Goal: Register for event/course

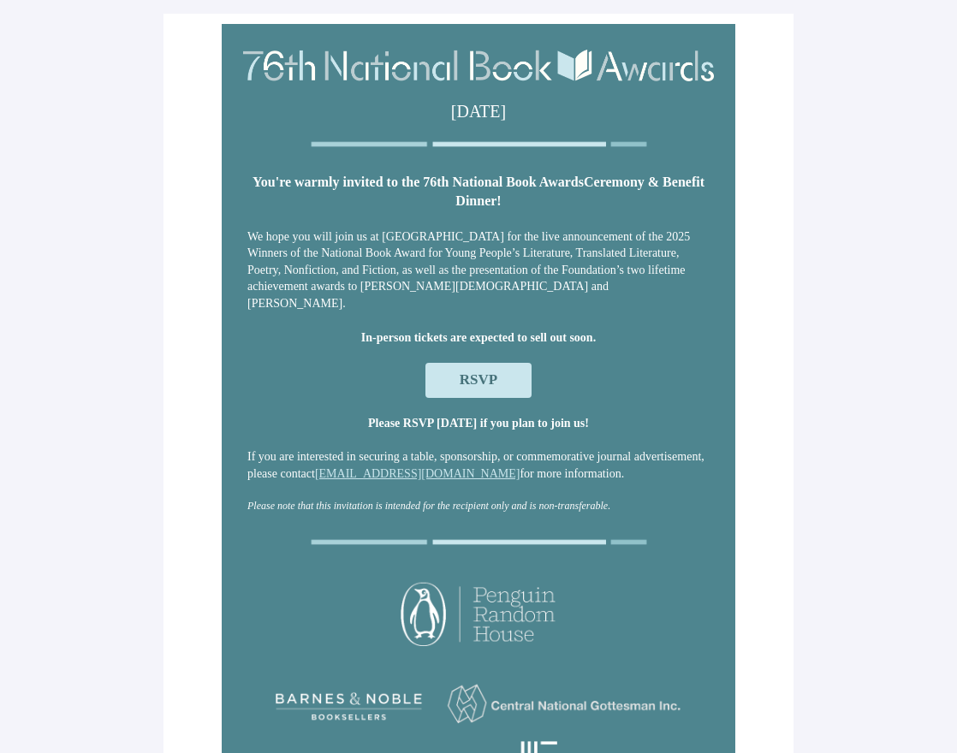
click at [497, 370] on span "RSVP" at bounding box center [479, 380] width 106 height 34
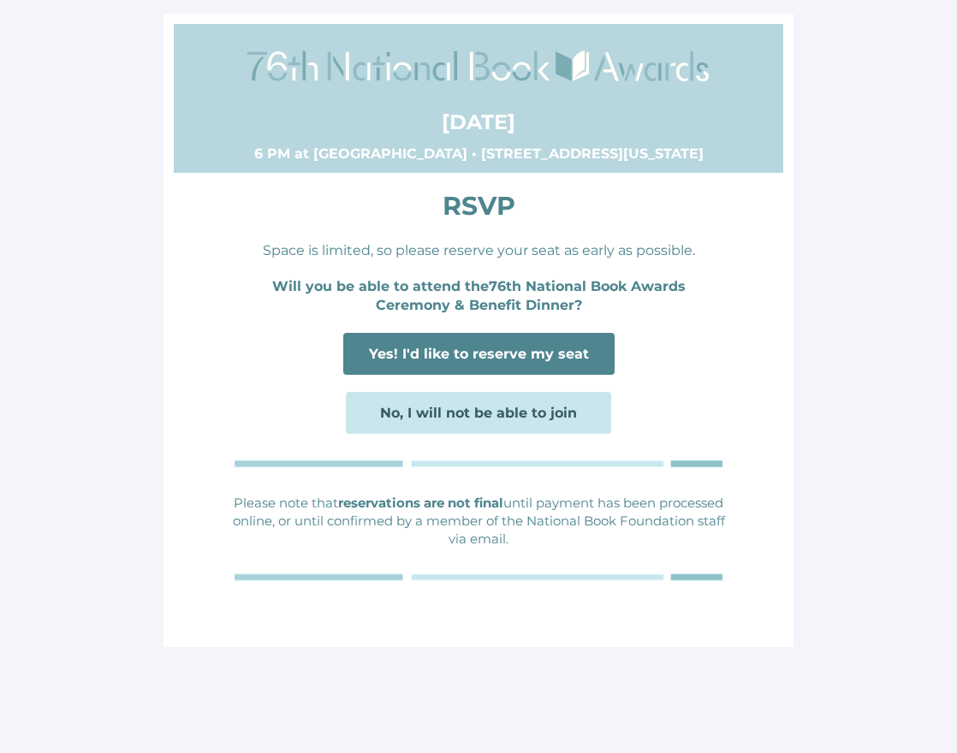
click at [465, 349] on span "Yes! I'd like to reserve my seat" at bounding box center [479, 354] width 220 height 16
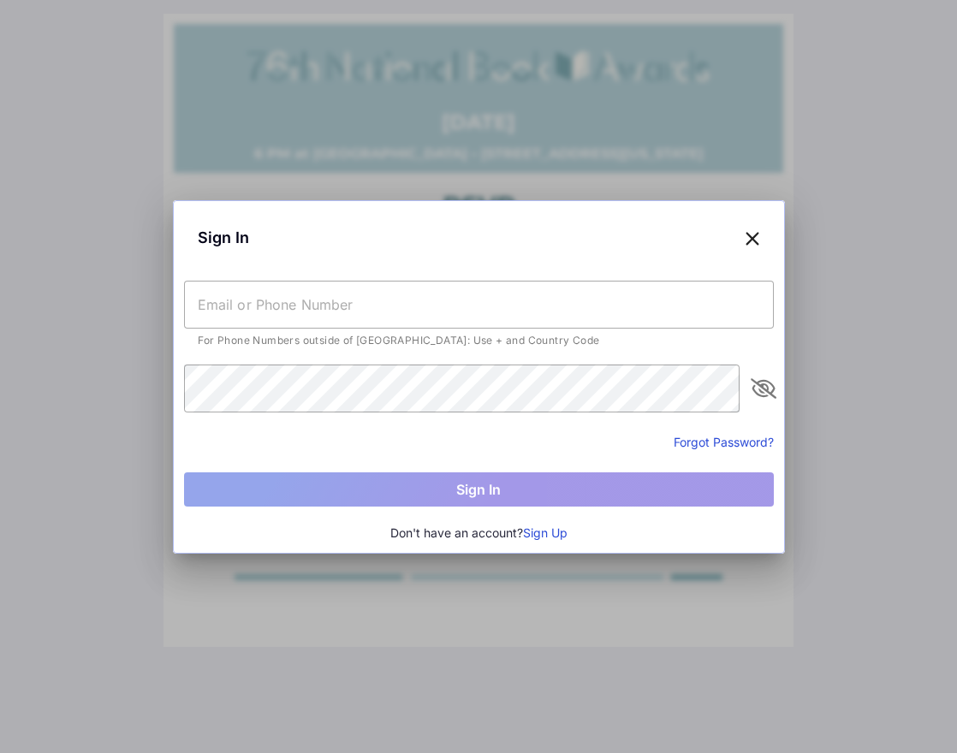
click at [355, 294] on input "text" at bounding box center [479, 305] width 590 height 48
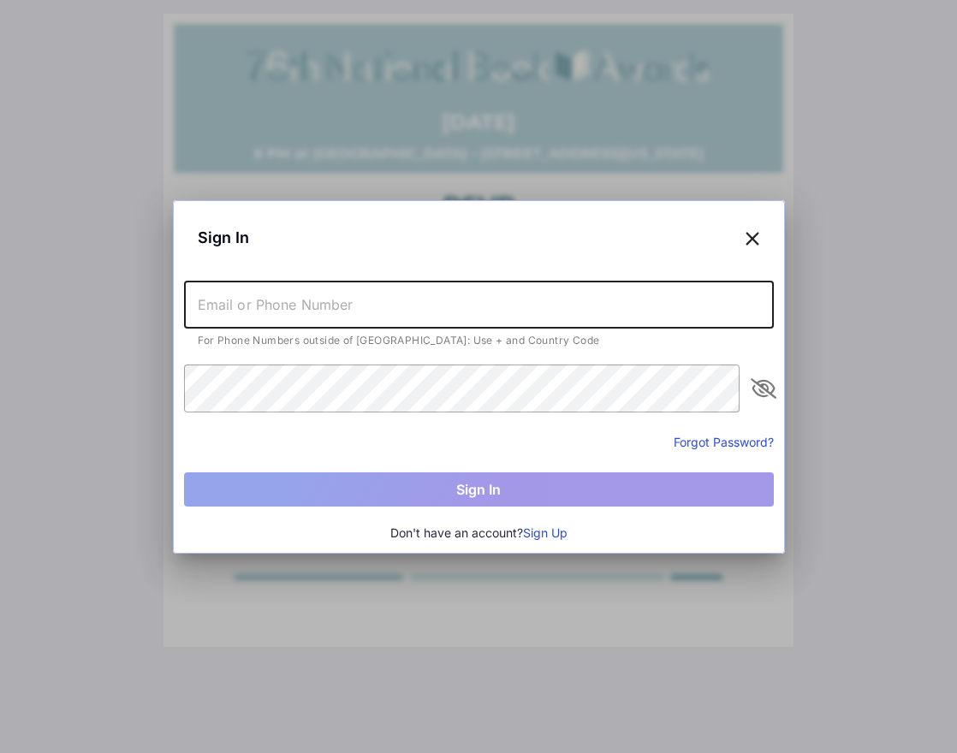
type input "[EMAIL_ADDRESS][DOMAIN_NAME]"
click at [556, 532] on button "Sign Up" at bounding box center [545, 533] width 45 height 19
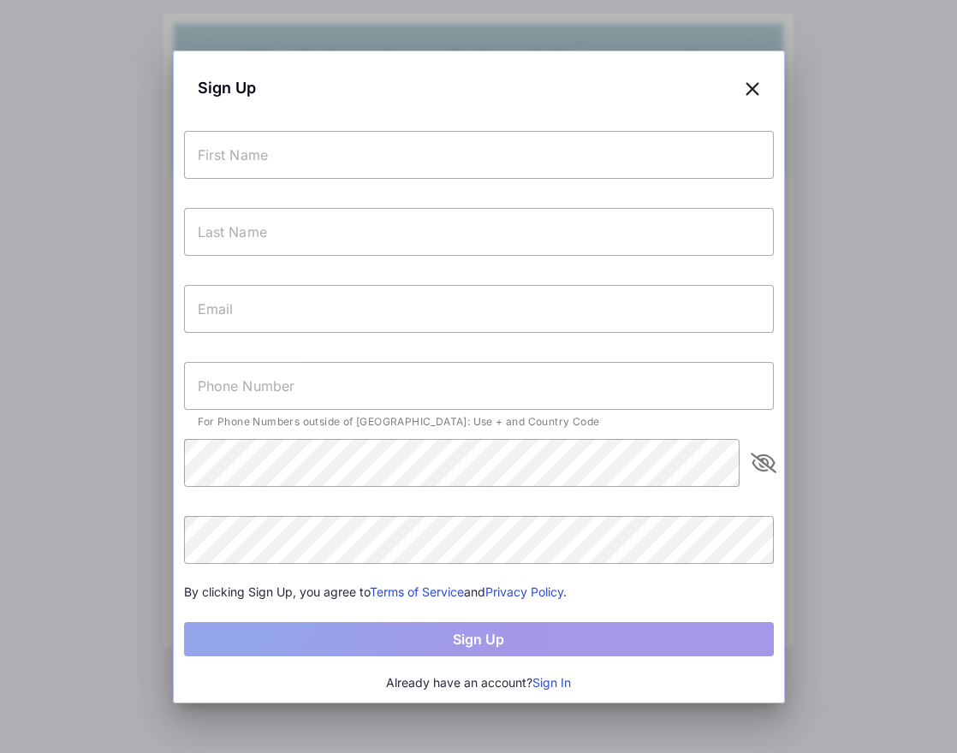
click at [325, 163] on input "text" at bounding box center [479, 155] width 590 height 48
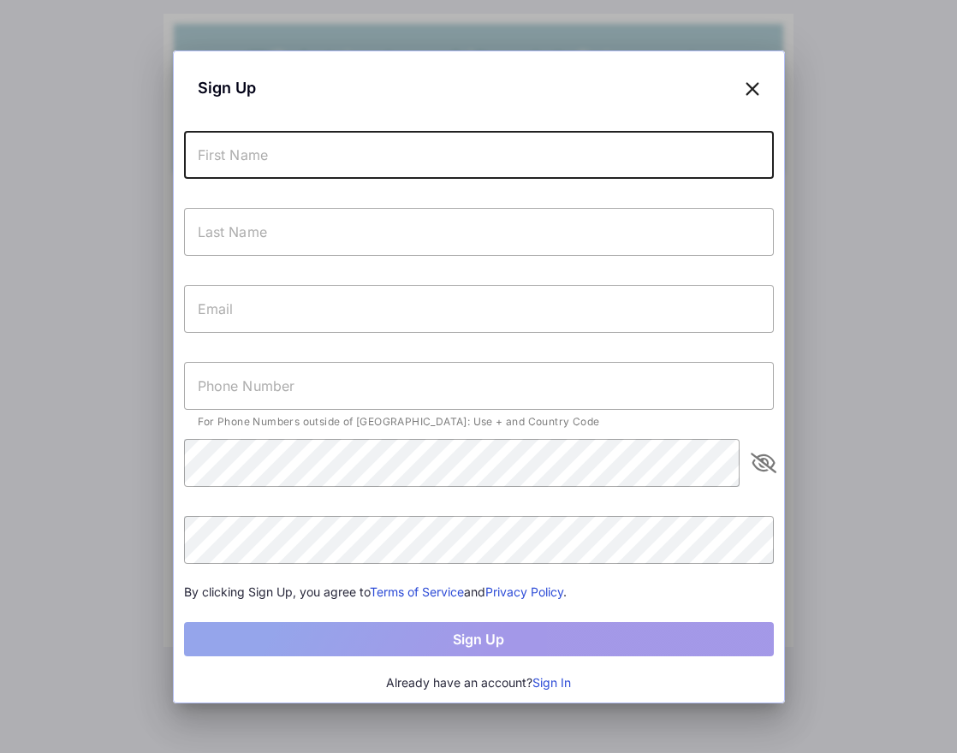
type input "[PERSON_NAME]"
type input "[EMAIL_ADDRESS][DOMAIN_NAME]"
type input "[PHONE_NUMBER]"
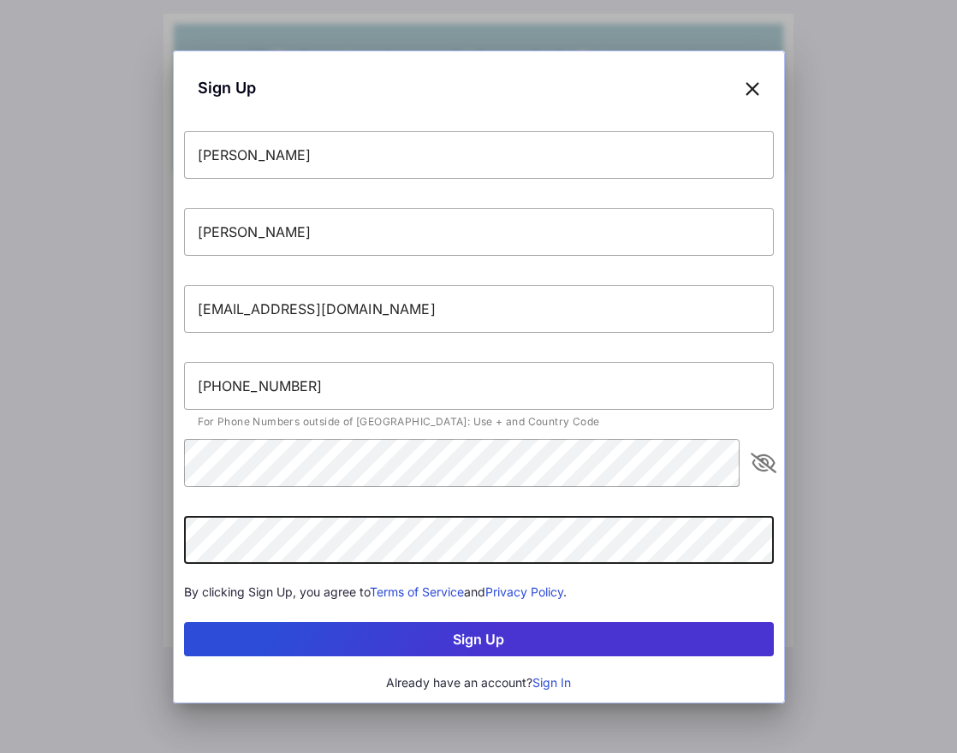
click at [423, 640] on button "Sign Up" at bounding box center [479, 639] width 590 height 34
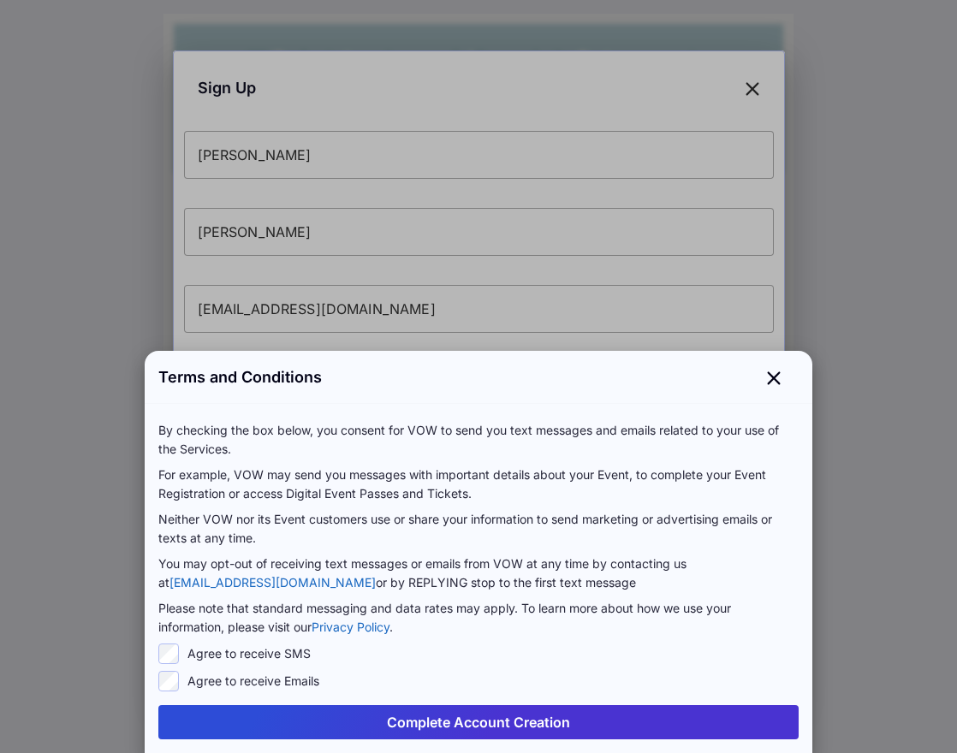
click at [469, 718] on button "Complete Account Creation" at bounding box center [478, 722] width 640 height 34
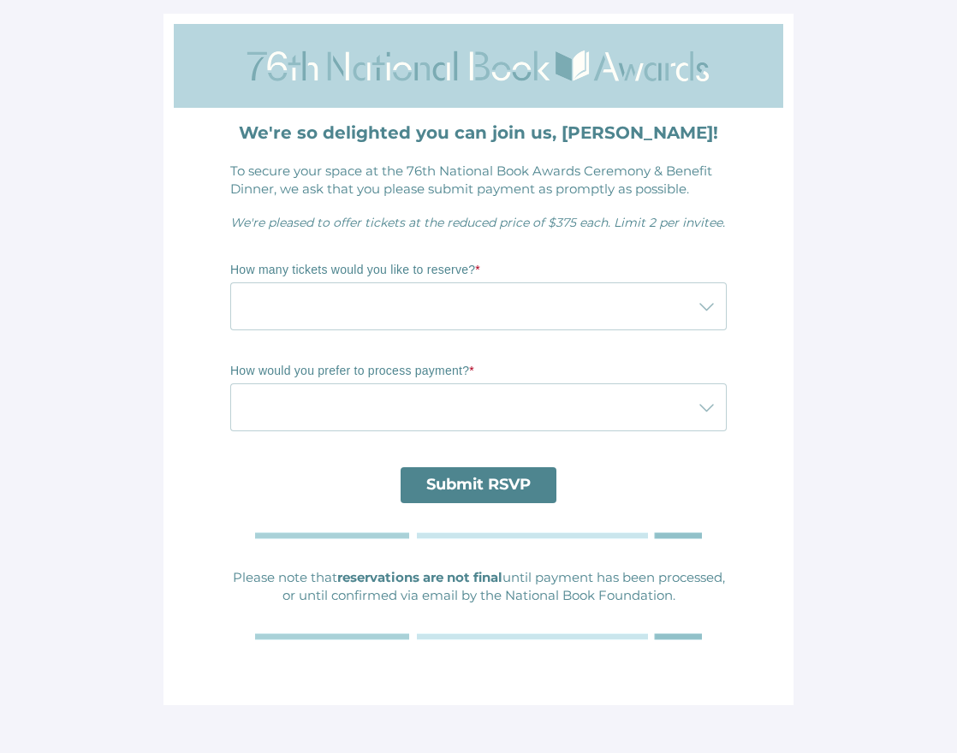
click at [710, 307] on icon at bounding box center [706, 306] width 21 height 21
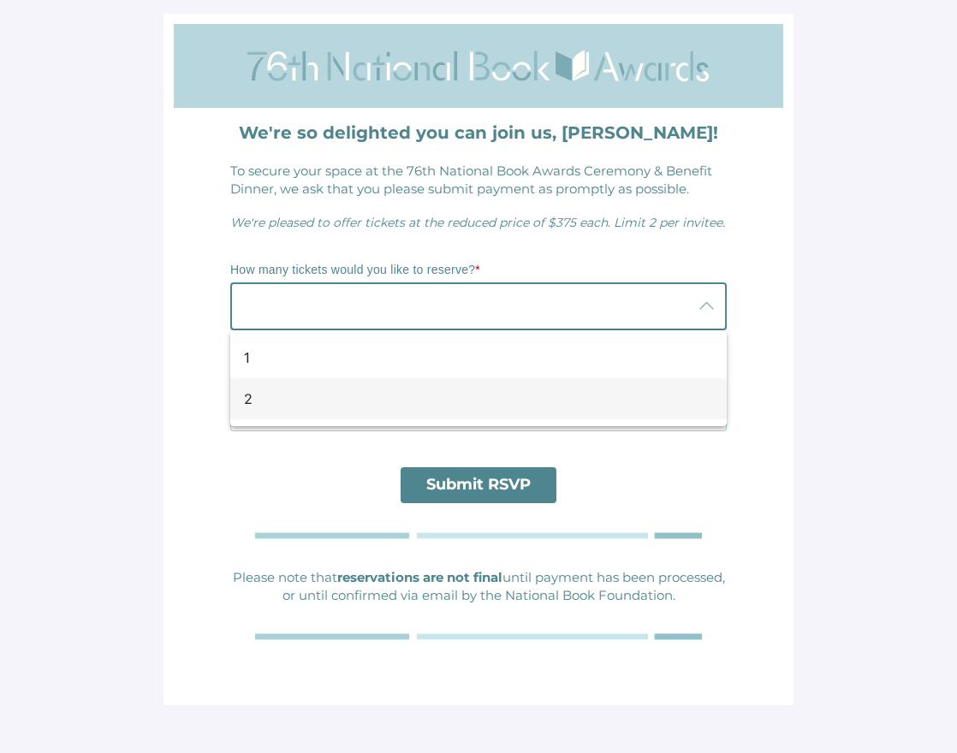
click at [624, 394] on div "2" at bounding box center [471, 399] width 455 height 21
type input "2"
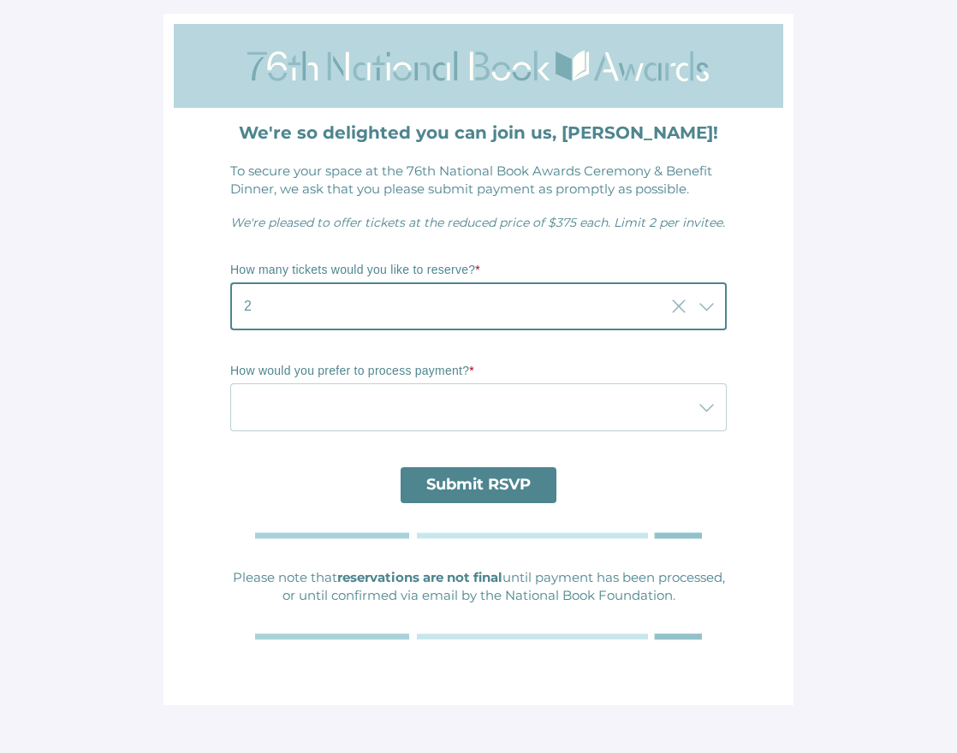
click at [623, 411] on div at bounding box center [461, 408] width 462 height 48
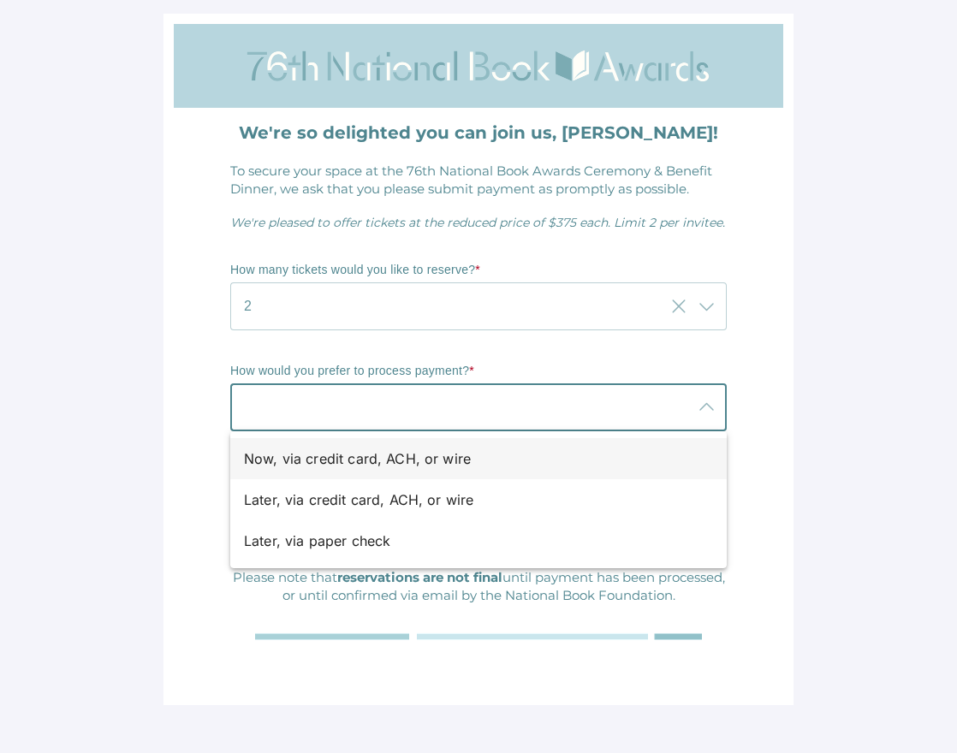
click at [598, 449] on div "Now, via credit card, ACH, or wire" at bounding box center [471, 459] width 455 height 21
type input "Now, via credit card, ACH, or wire"
